Goal: Communication & Community: Answer question/provide support

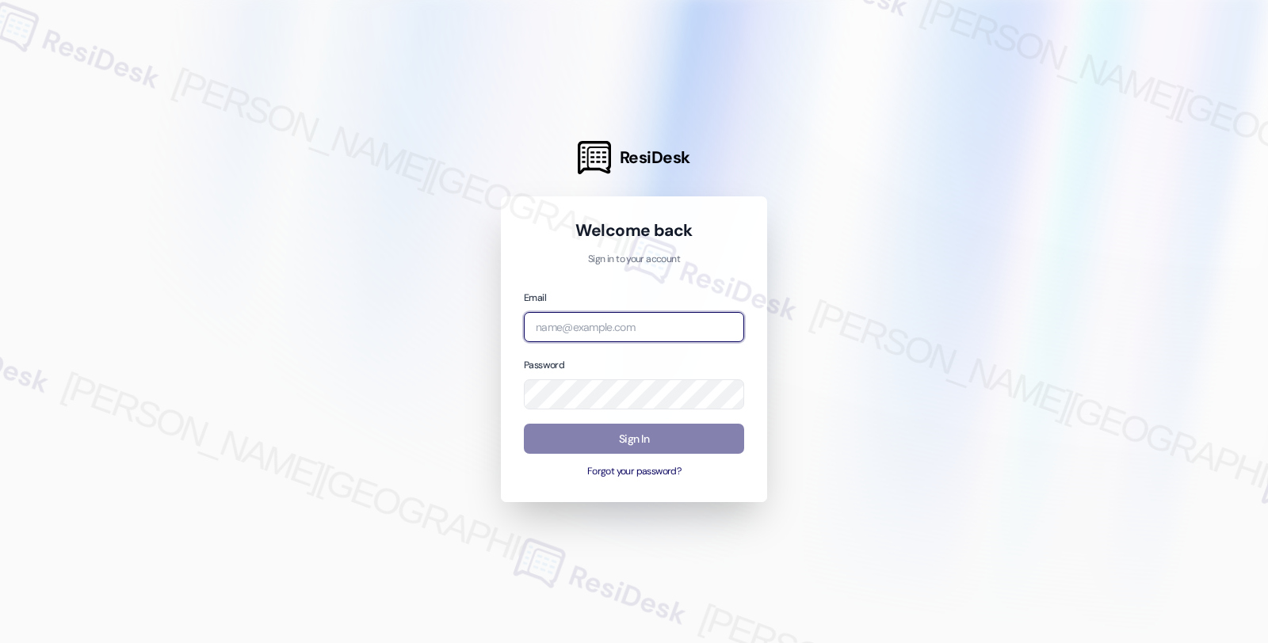
click at [631, 329] on input "email" at bounding box center [634, 327] width 220 height 31
type input "shp"
click at [589, 326] on input "email" at bounding box center [634, 327] width 220 height 31
type input "[EMAIL_ADDRESS][PERSON_NAME][DOMAIN_NAME]"
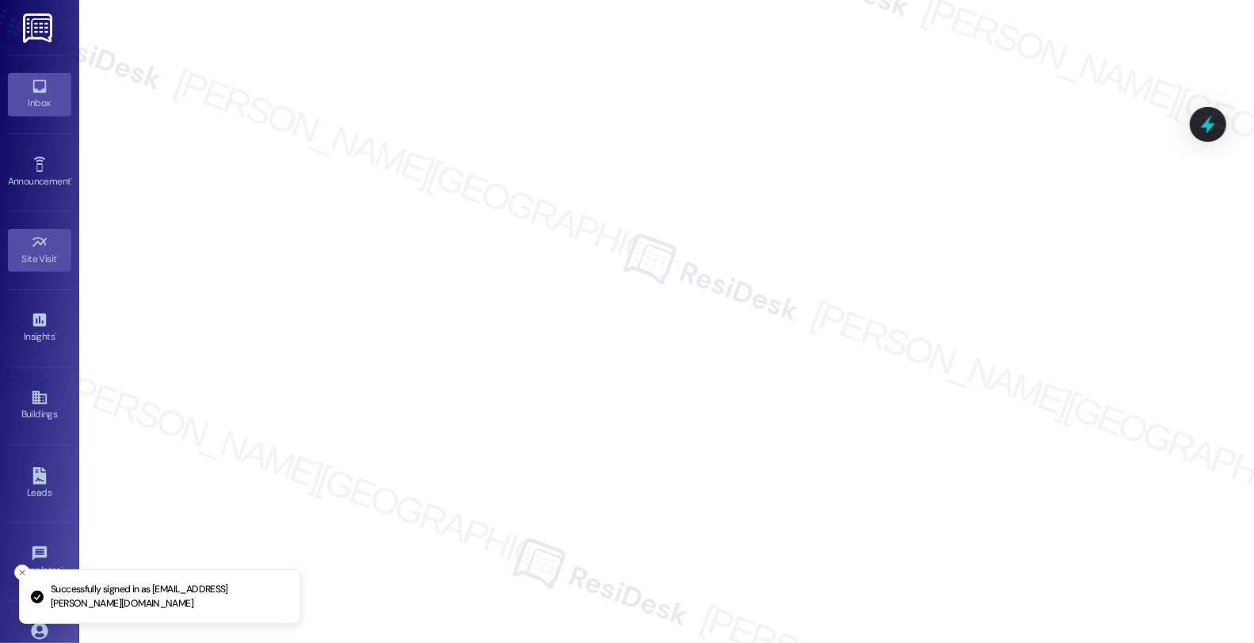
click at [38, 112] on link "Inbox" at bounding box center [39, 94] width 63 height 43
